Goal: Task Accomplishment & Management: Complete application form

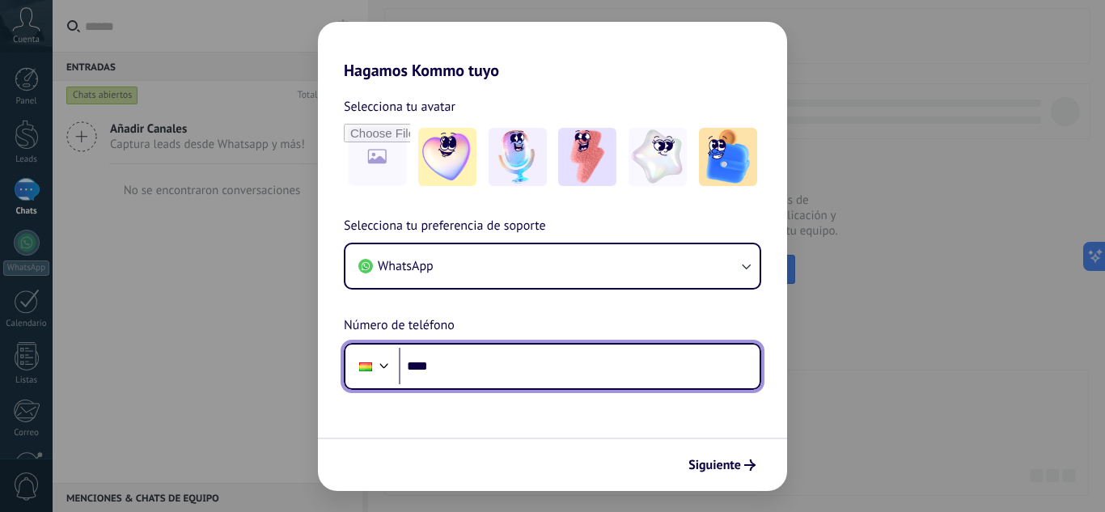
click at [580, 371] on input "****" at bounding box center [579, 366] width 361 height 37
type input "**********"
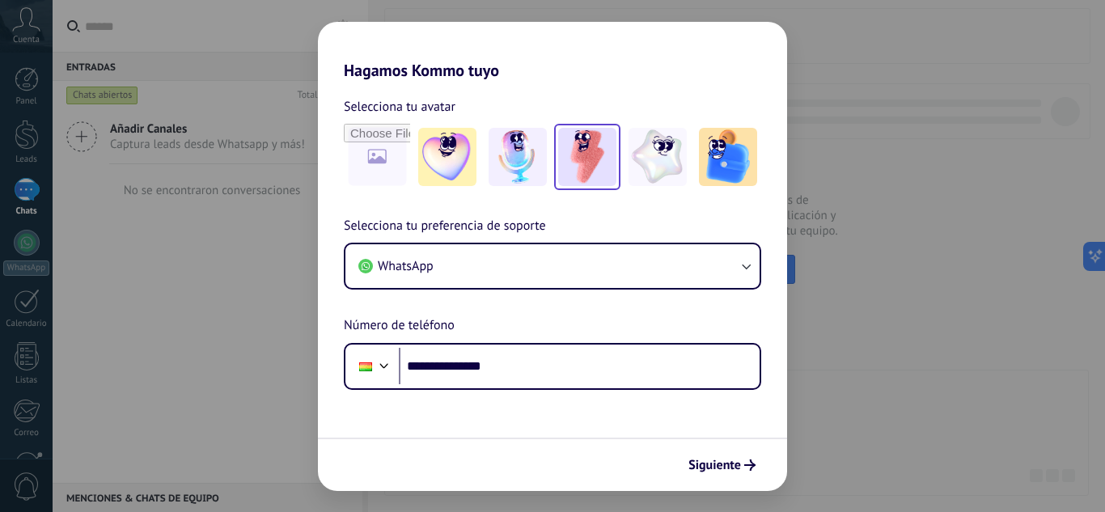
click at [587, 149] on img at bounding box center [587, 157] width 58 height 58
click at [739, 466] on span "Siguiente" at bounding box center [714, 464] width 53 height 11
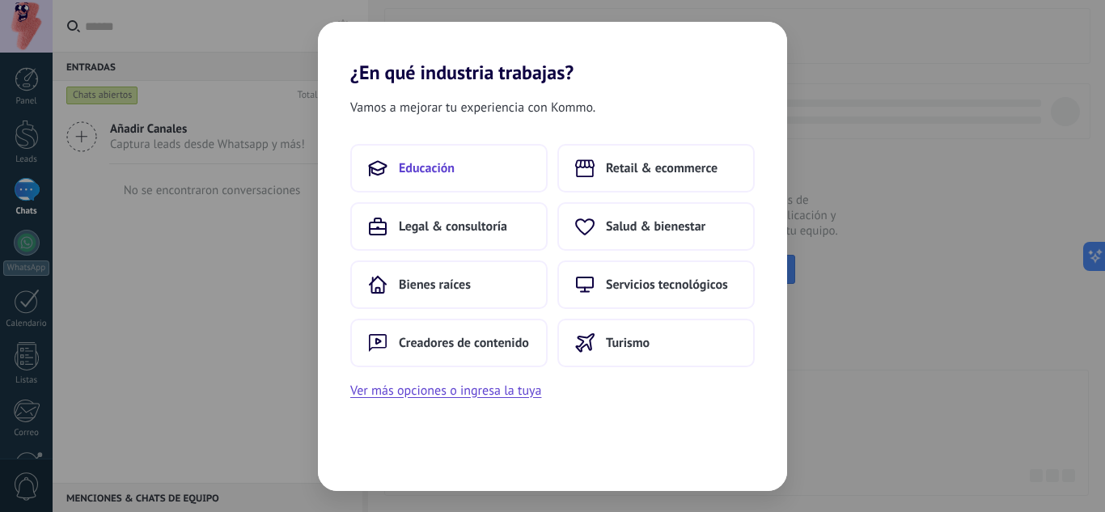
click at [512, 173] on button "Educación" at bounding box center [448, 168] width 197 height 49
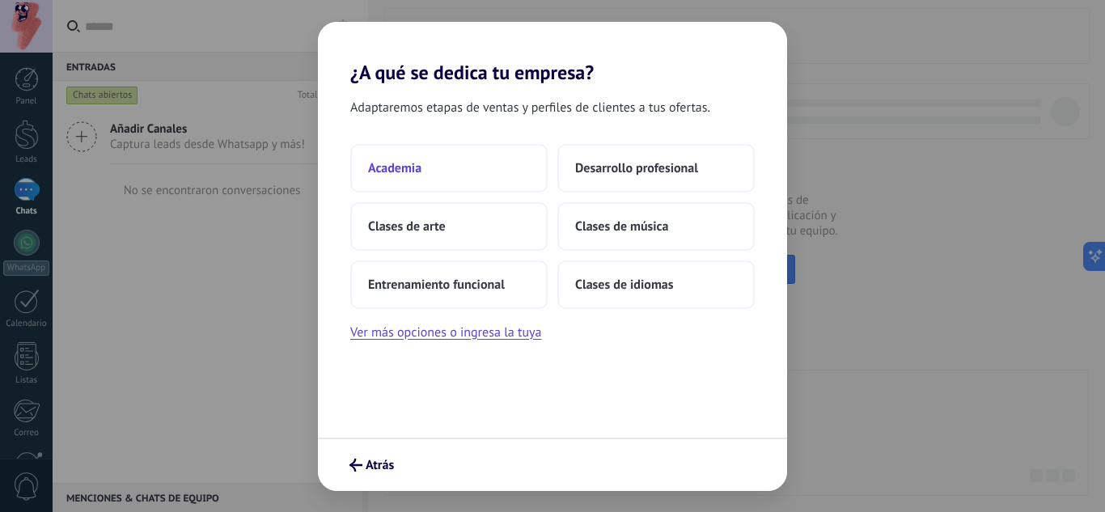
click at [456, 171] on button "Academia" at bounding box center [448, 168] width 197 height 49
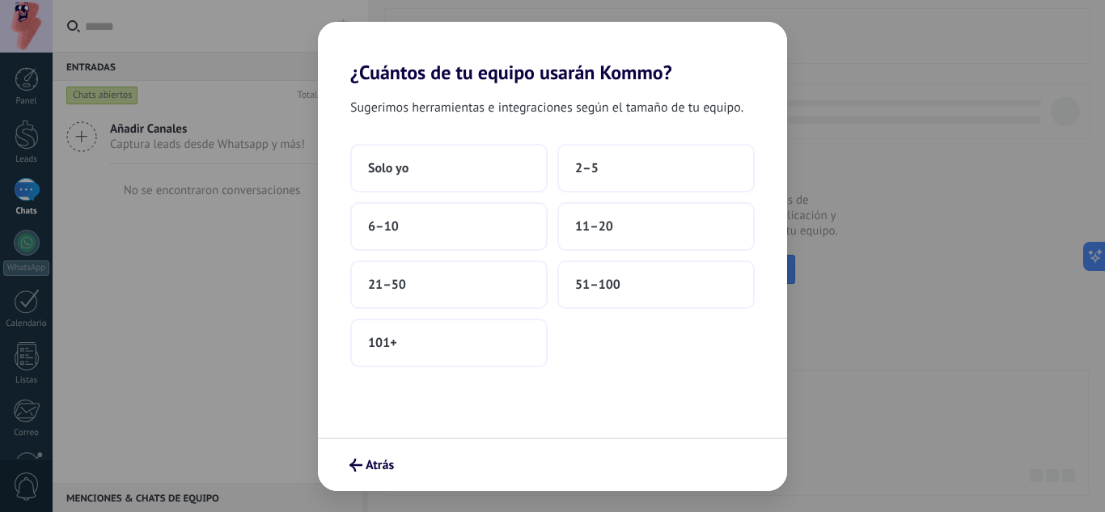
click at [456, 171] on button "Solo yo" at bounding box center [448, 168] width 197 height 49
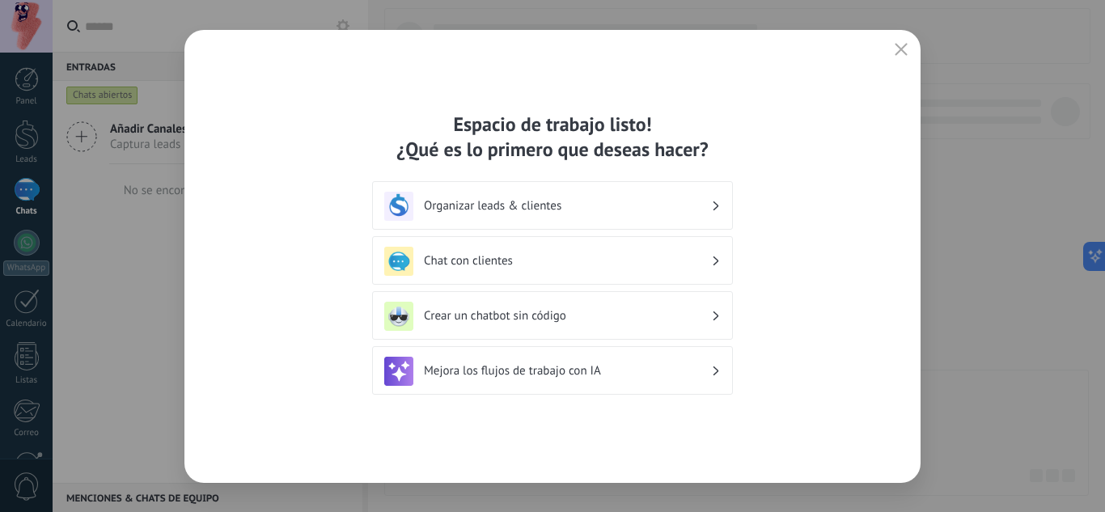
click at [905, 44] on icon "button" at bounding box center [901, 49] width 13 height 13
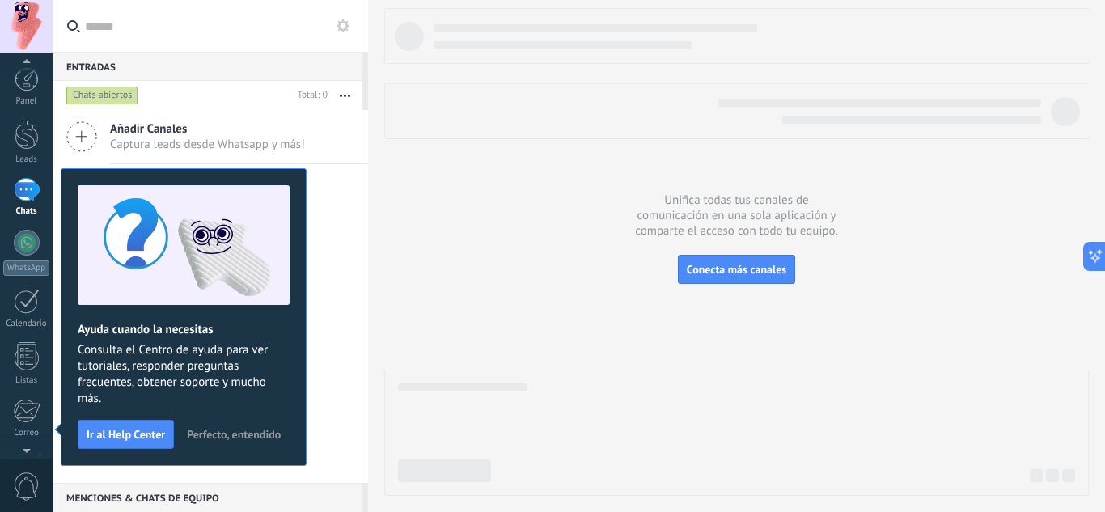
click at [12, 28] on div at bounding box center [26, 26] width 53 height 53
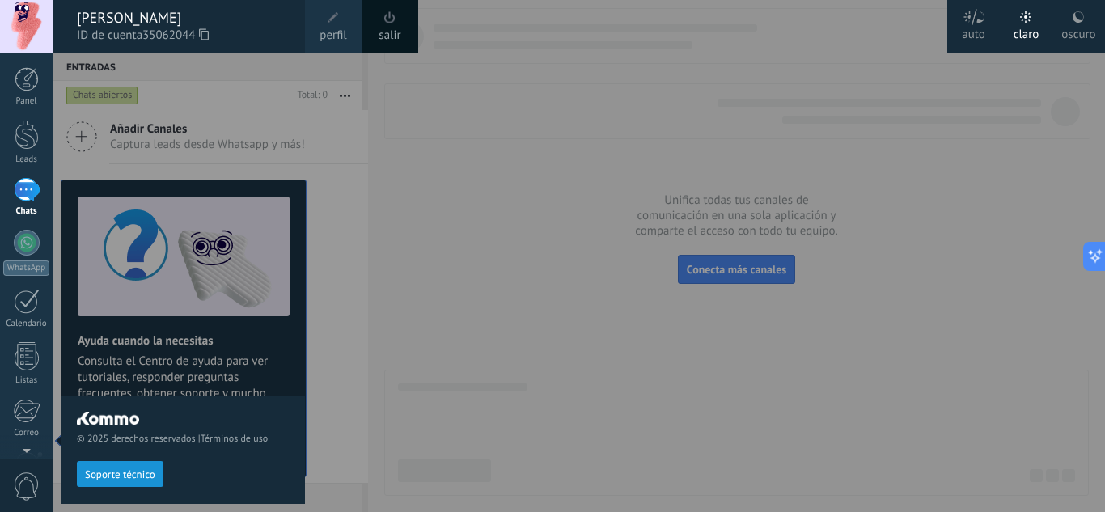
click at [12, 28] on div at bounding box center [26, 26] width 53 height 53
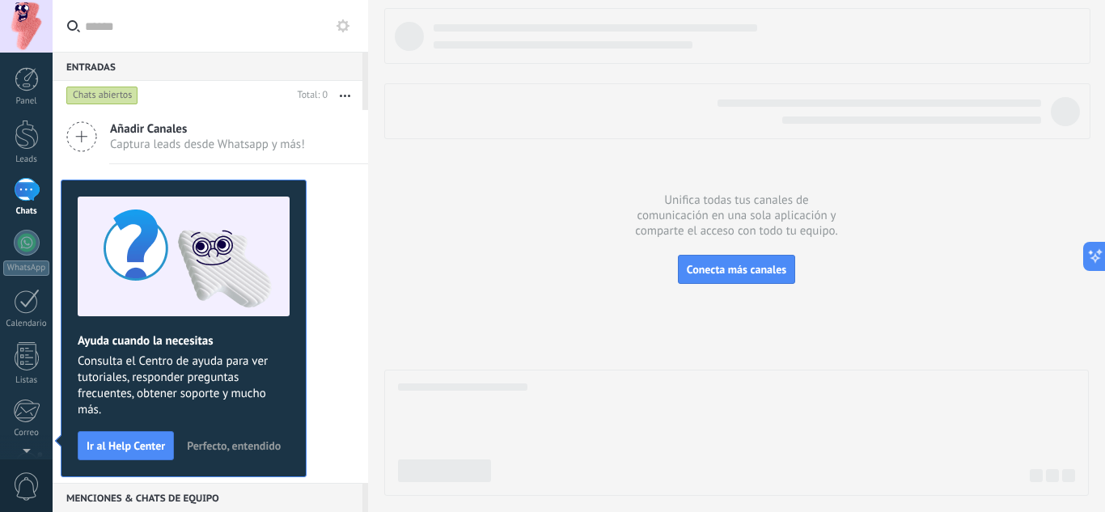
click at [24, 16] on div at bounding box center [26, 26] width 53 height 53
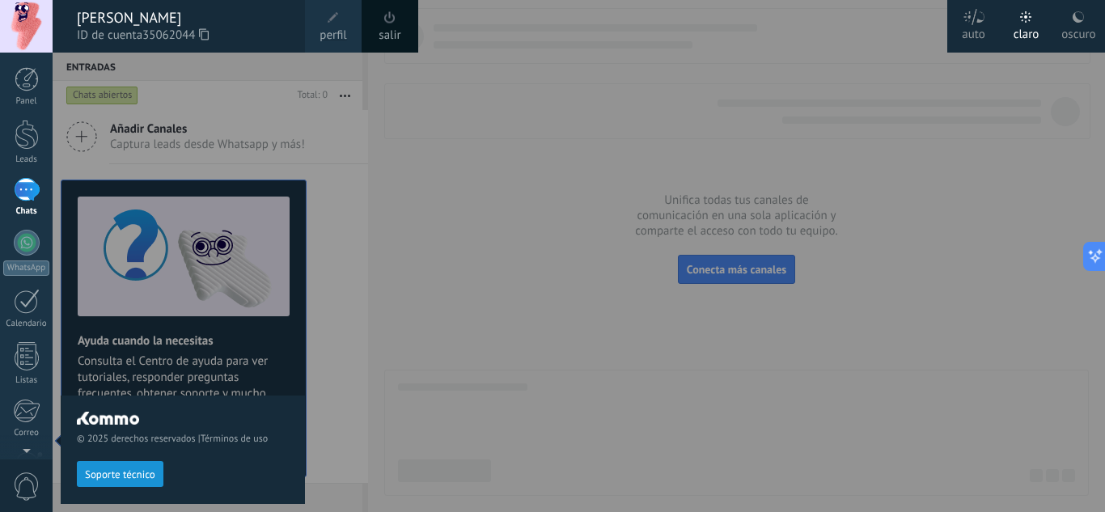
click at [24, 16] on div at bounding box center [26, 26] width 53 height 53
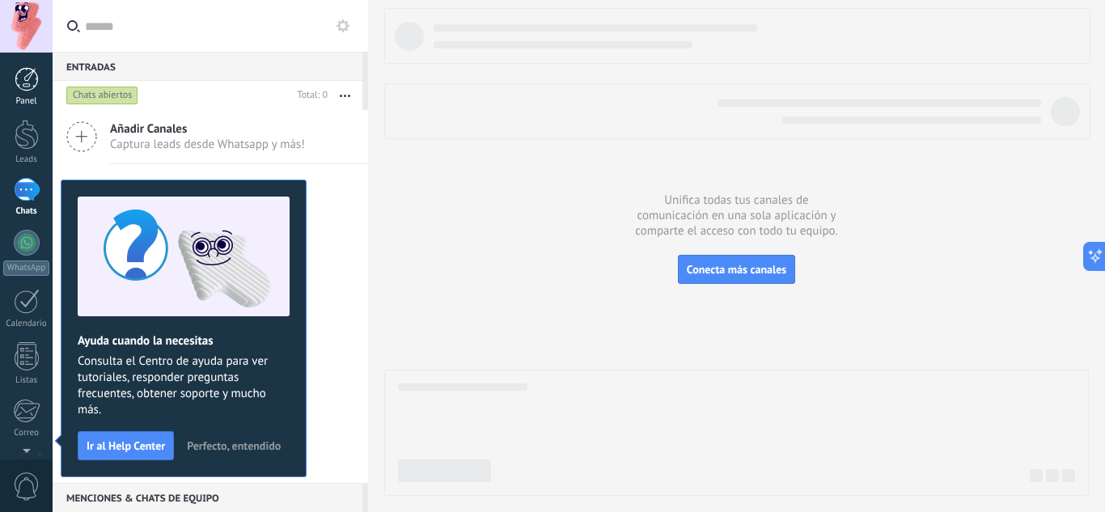
click at [25, 81] on div at bounding box center [27, 79] width 24 height 24
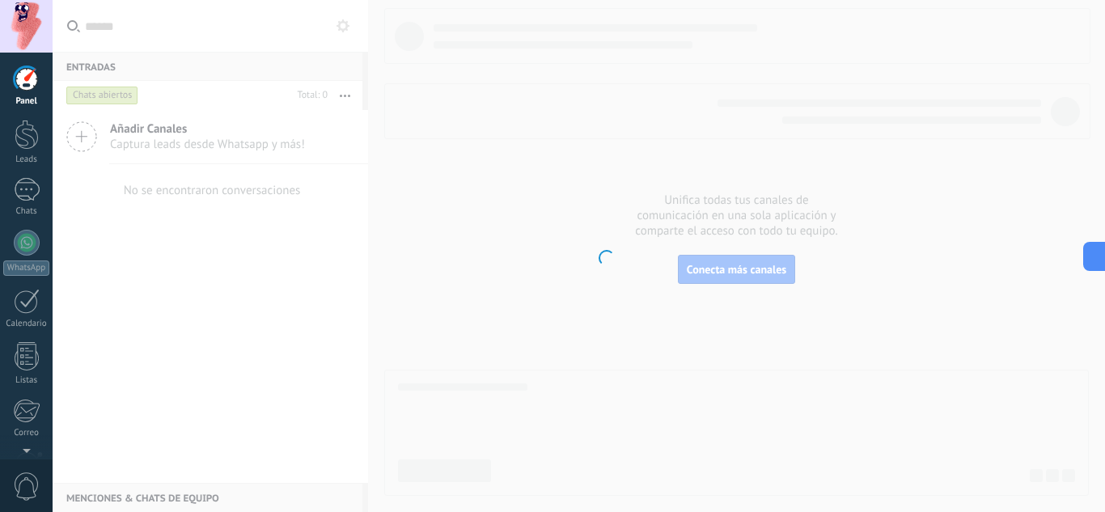
click at [26, 34] on div at bounding box center [26, 26] width 53 height 53
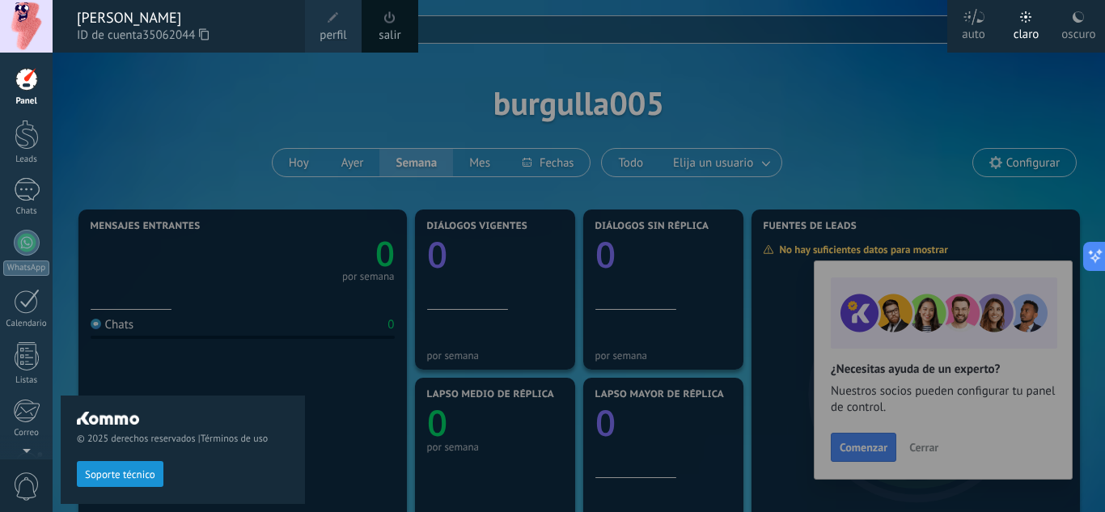
click at [26, 34] on div at bounding box center [26, 26] width 53 height 53
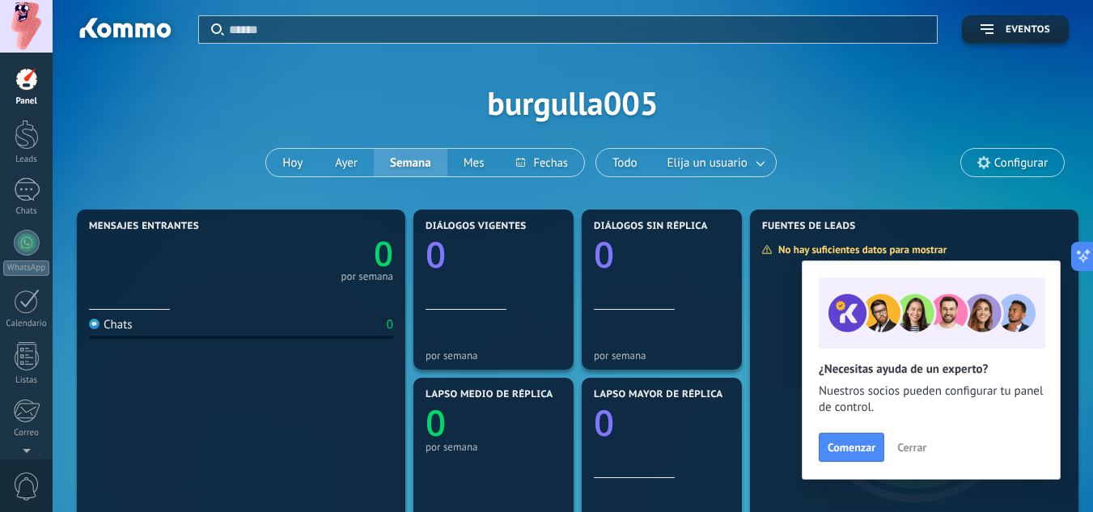
click at [26, 33] on div at bounding box center [26, 26] width 53 height 53
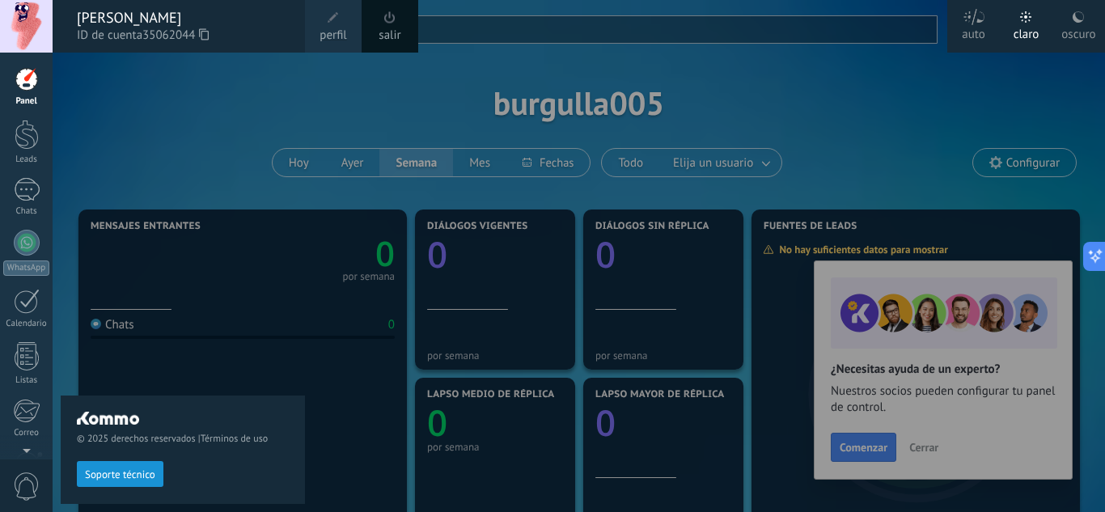
click at [26, 33] on div at bounding box center [26, 26] width 53 height 53
